Goal: Information Seeking & Learning: Learn about a topic

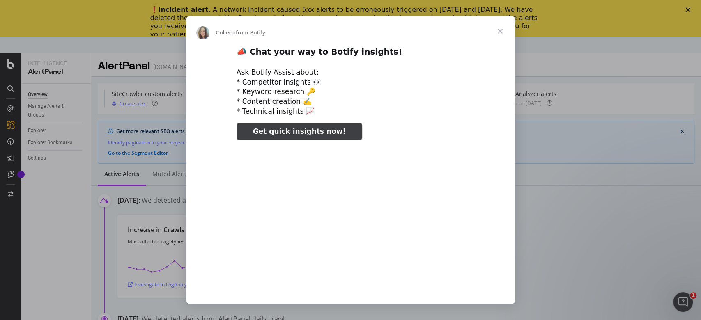
type input "3296666"
click at [502, 31] on span "Close" at bounding box center [501, 31] width 30 height 30
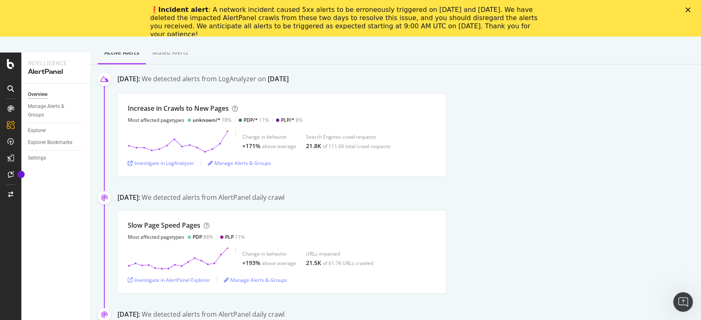
scroll to position [131, 0]
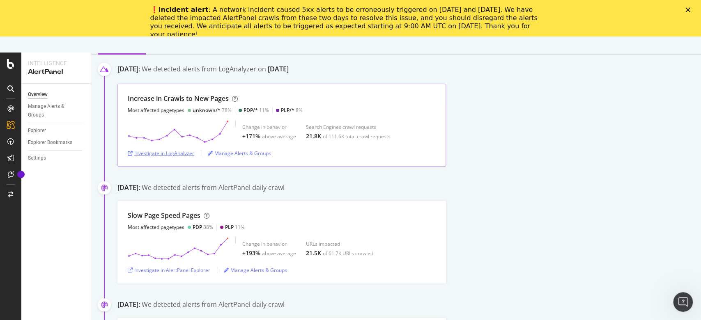
click at [180, 151] on div "Investigate in LogAnalyzer" at bounding box center [161, 153] width 67 height 7
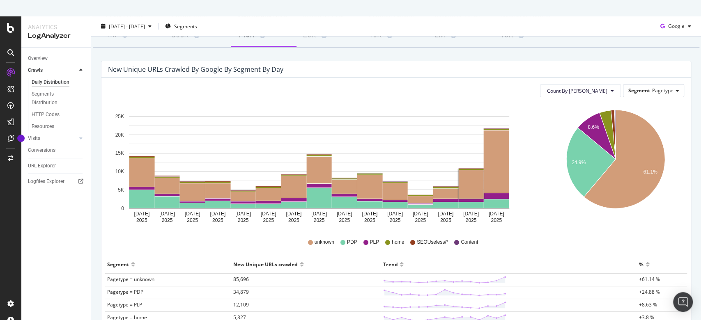
scroll to position [139, 0]
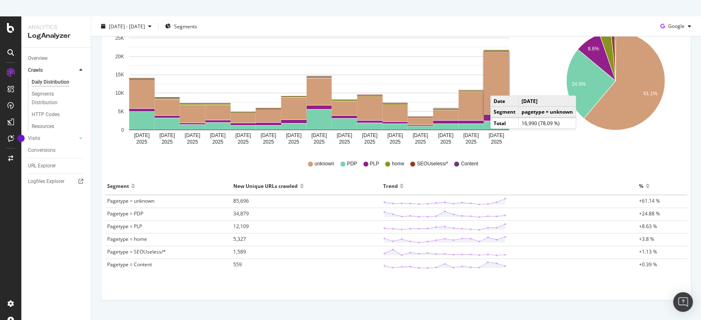
click at [499, 87] on rect "A chart." at bounding box center [496, 83] width 25 height 62
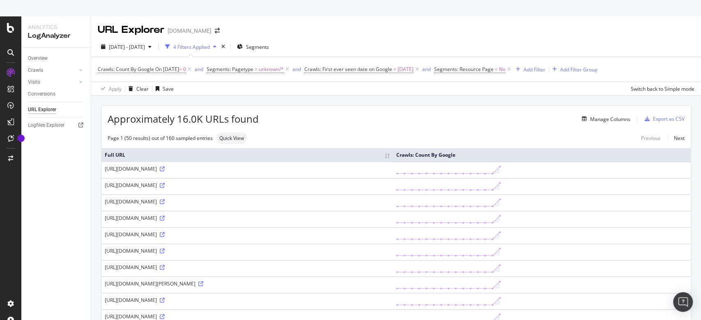
click at [108, 170] on div "https://www.oakley.com/de-at/cart/data?onlyProductCount=true&_=1758679074031" at bounding box center [247, 169] width 285 height 7
copy div "https://www.oakley.com/de-at/cart/data?onlyProductCount=true&_=1758679074031"
click at [435, 113] on div "Approximately 16.0K URLs found Manage Columns Export as CSV" at bounding box center [396, 116] width 590 height 20
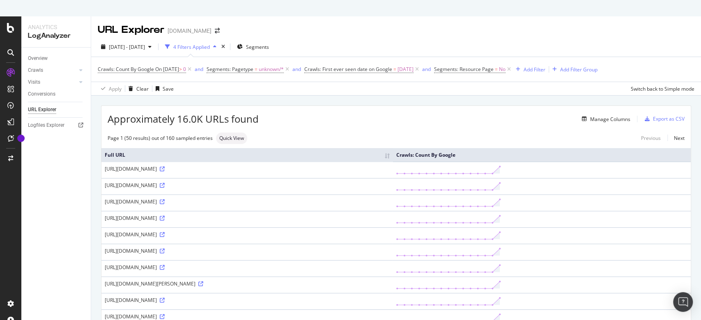
drag, startPoint x: 105, startPoint y: 220, endPoint x: 129, endPoint y: 223, distance: 24.0
click at [129, 222] on div "https://www.oakley.com/de-ch/productPrice?segment=standard&upc%5B%5D=8883926798…" at bounding box center [247, 218] width 285 height 7
click at [501, 136] on div "Page 1 (50 results) out of 160 sampled entries Quick View Previous Next" at bounding box center [396, 139] width 590 height 12
click at [606, 122] on div "Manage Columns" at bounding box center [610, 119] width 40 height 7
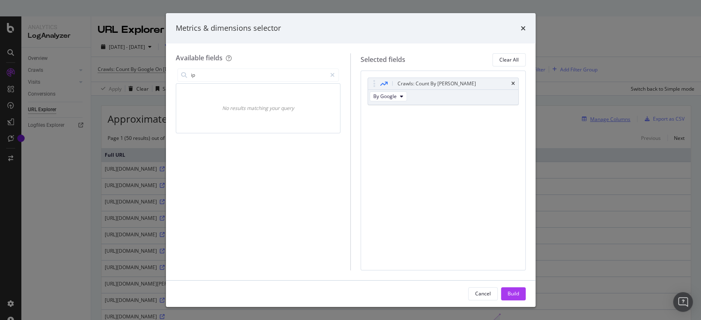
type input "i"
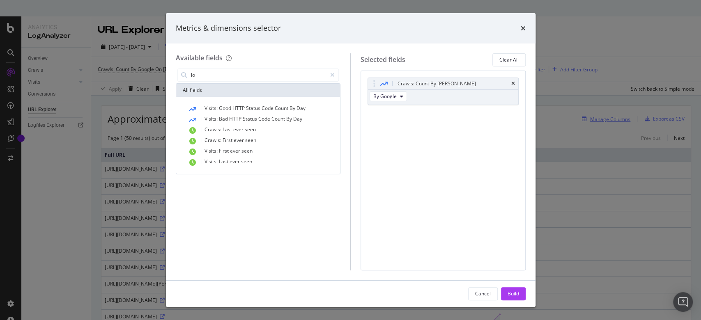
type input "l"
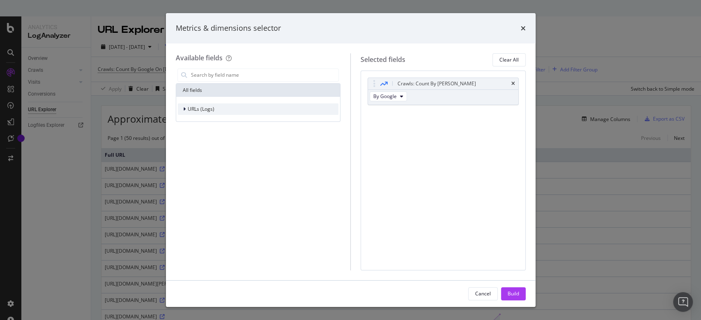
click at [185, 111] on div "modal" at bounding box center [185, 109] width 5 height 8
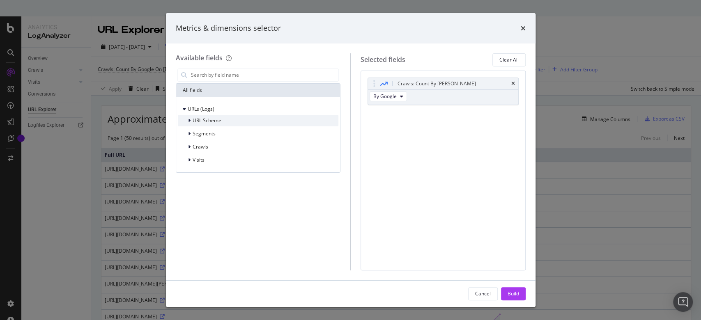
click at [189, 120] on icon "modal" at bounding box center [189, 120] width 2 height 5
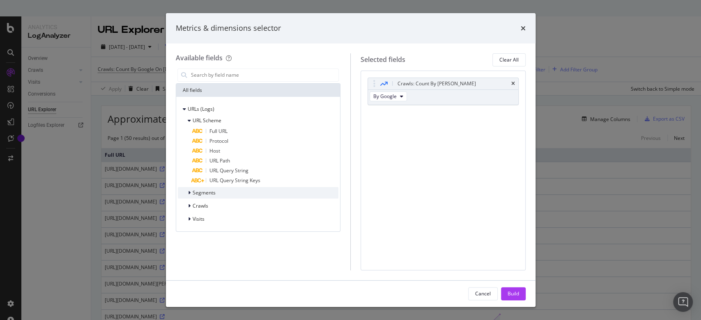
click at [189, 193] on icon "modal" at bounding box center [189, 193] width 2 height 5
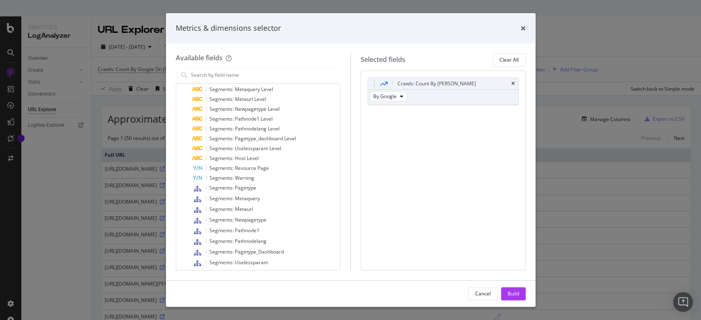
scroll to position [165, 0]
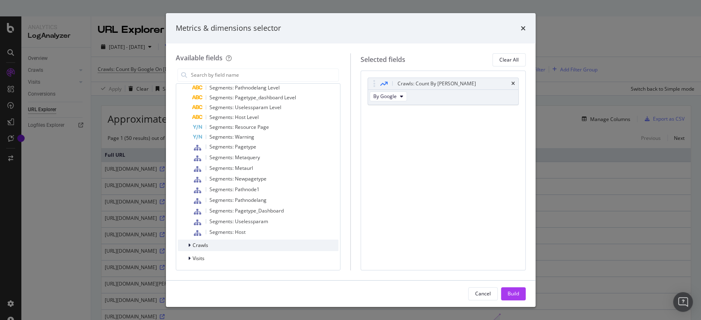
click at [214, 241] on div "Crawls" at bounding box center [258, 246] width 161 height 12
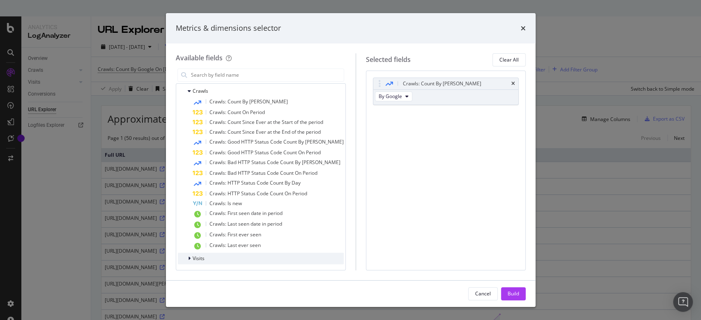
click at [191, 257] on div "modal" at bounding box center [190, 259] width 5 height 8
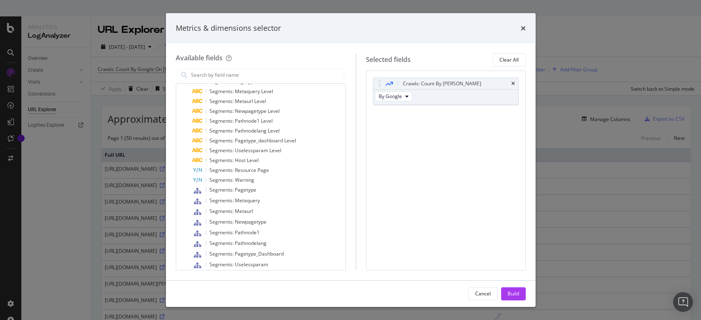
scroll to position [124, 0]
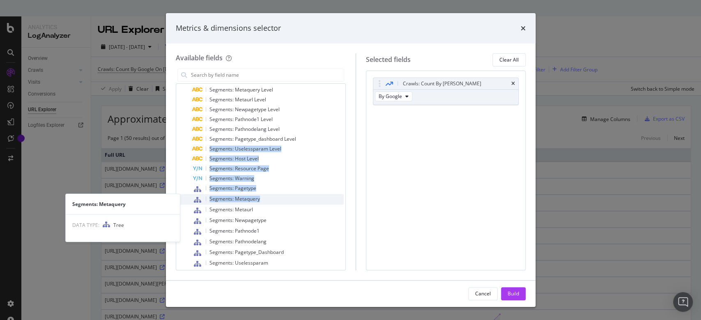
drag, startPoint x: 340, startPoint y: 143, endPoint x: 332, endPoint y: 194, distance: 52.0
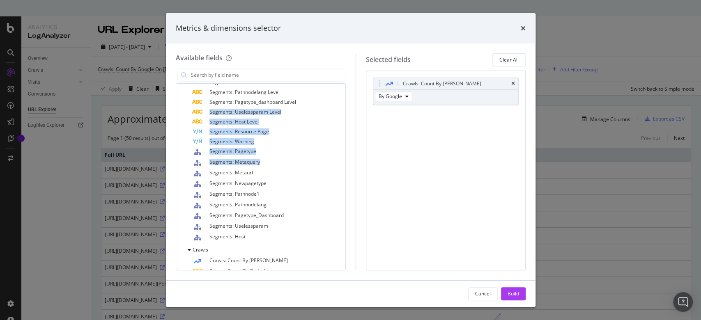
scroll to position [172, 0]
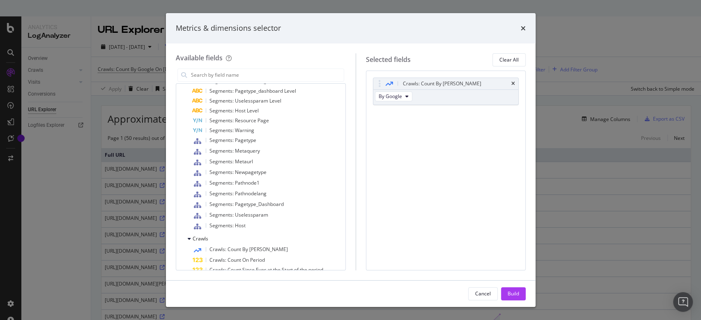
click at [356, 167] on div "Available fields All fields URLs (Logs) URL Scheme Full URL Protocol Host URL P…" at bounding box center [266, 161] width 180 height 217
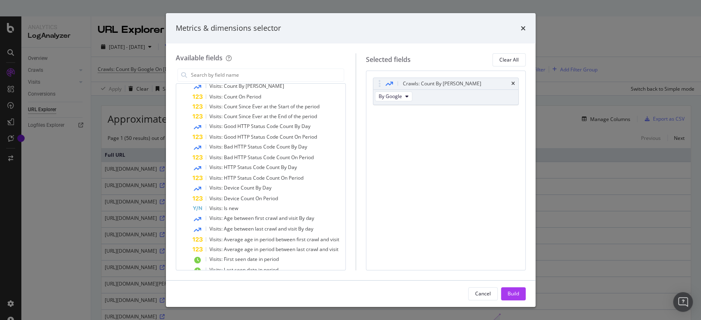
scroll to position [536, 0]
